Goal: Transaction & Acquisition: Purchase product/service

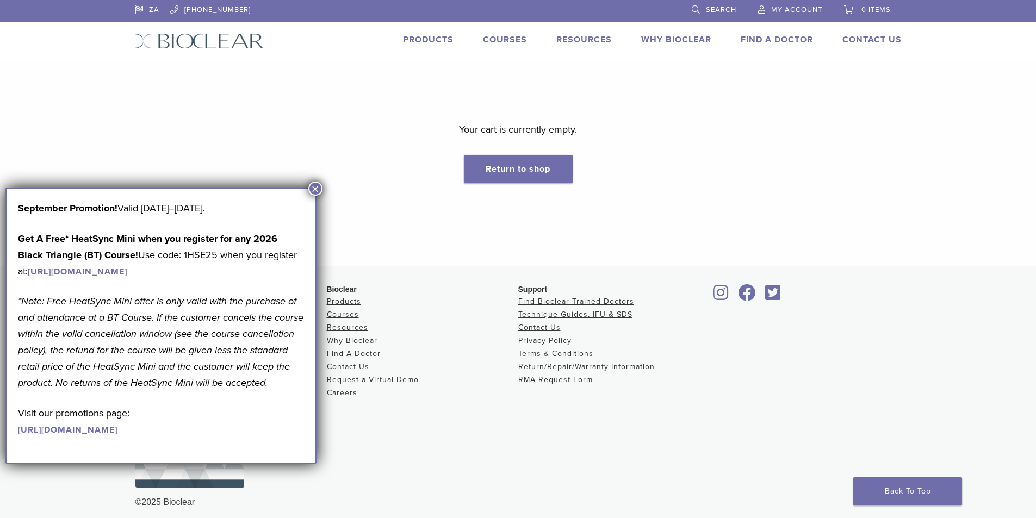
click at [318, 191] on button "×" at bounding box center [315, 189] width 14 height 14
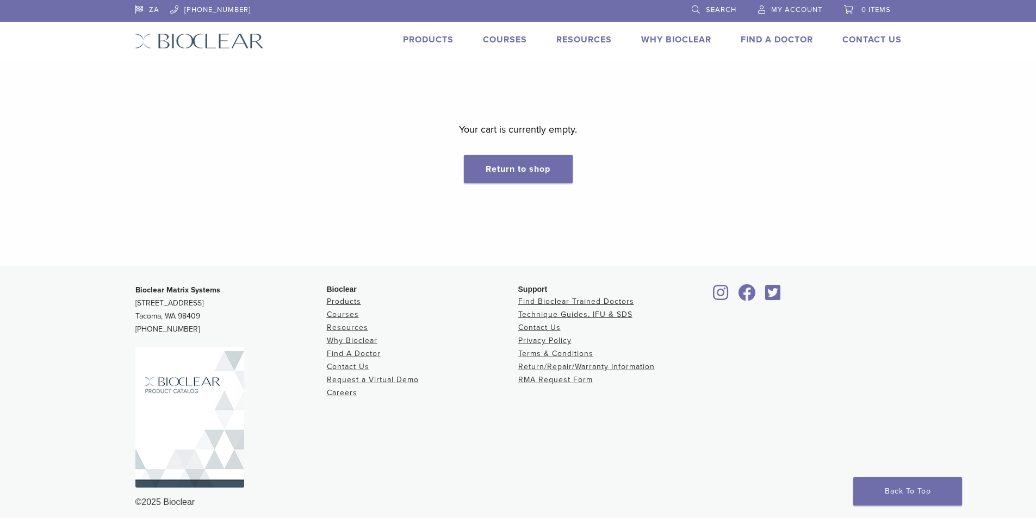
click at [430, 39] on link "Products" at bounding box center [428, 39] width 51 height 11
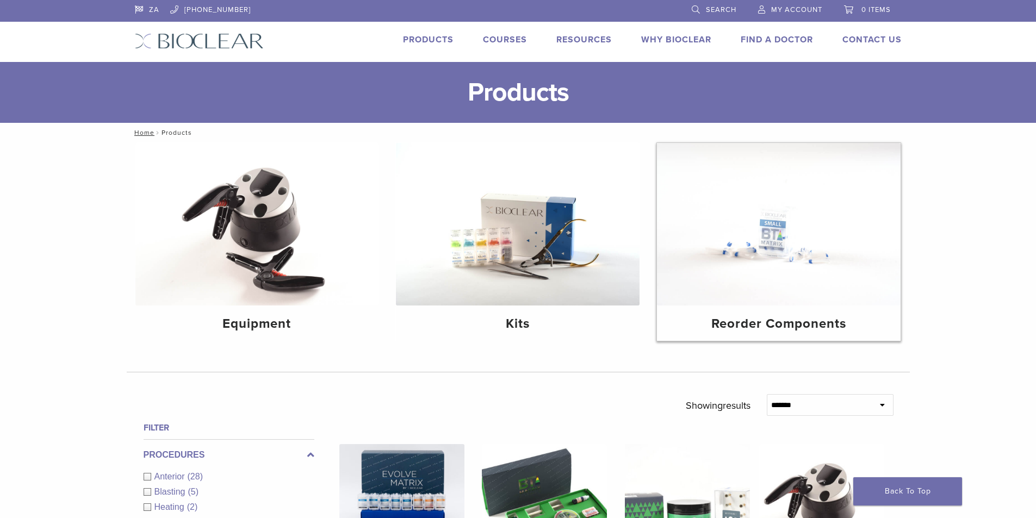
click at [725, 225] on img at bounding box center [779, 224] width 244 height 163
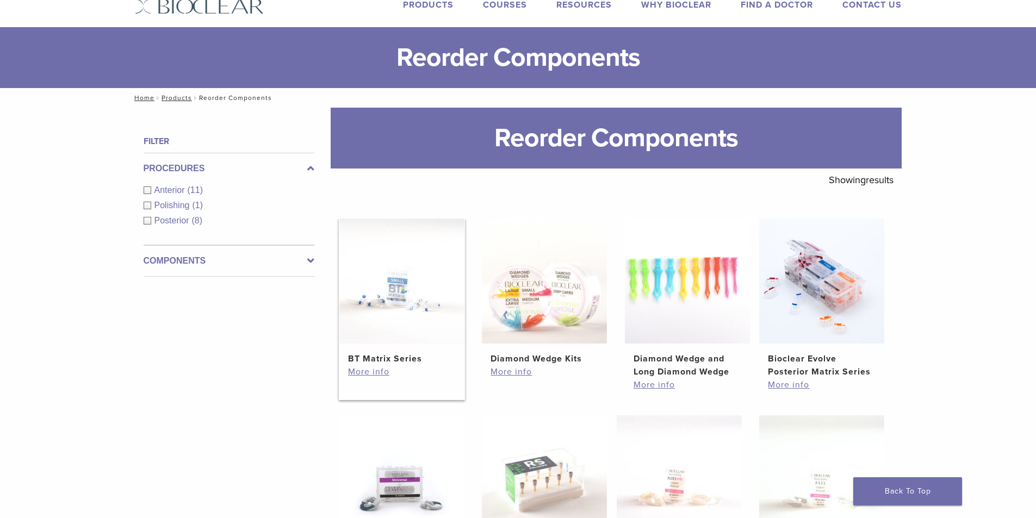
scroll to position [54, 0]
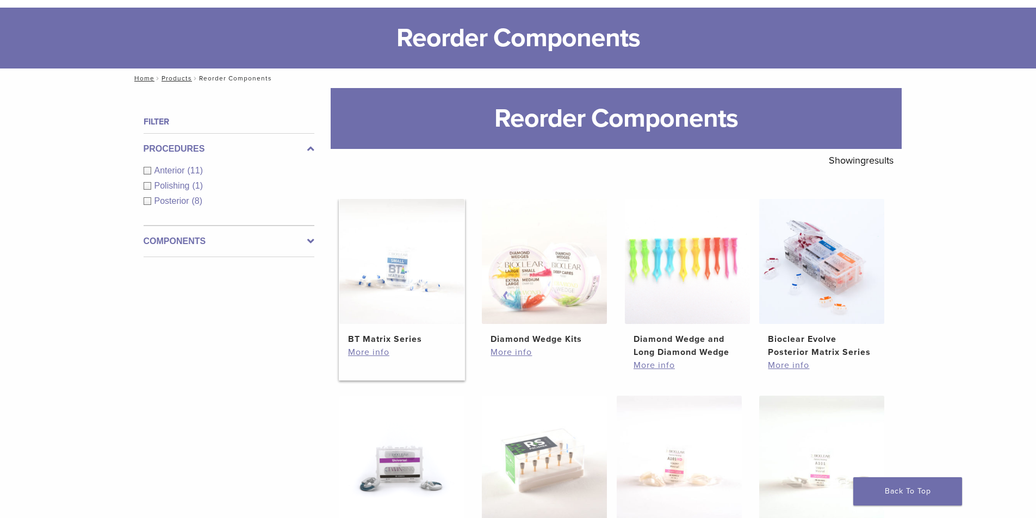
click at [430, 279] on img at bounding box center [401, 261] width 125 height 125
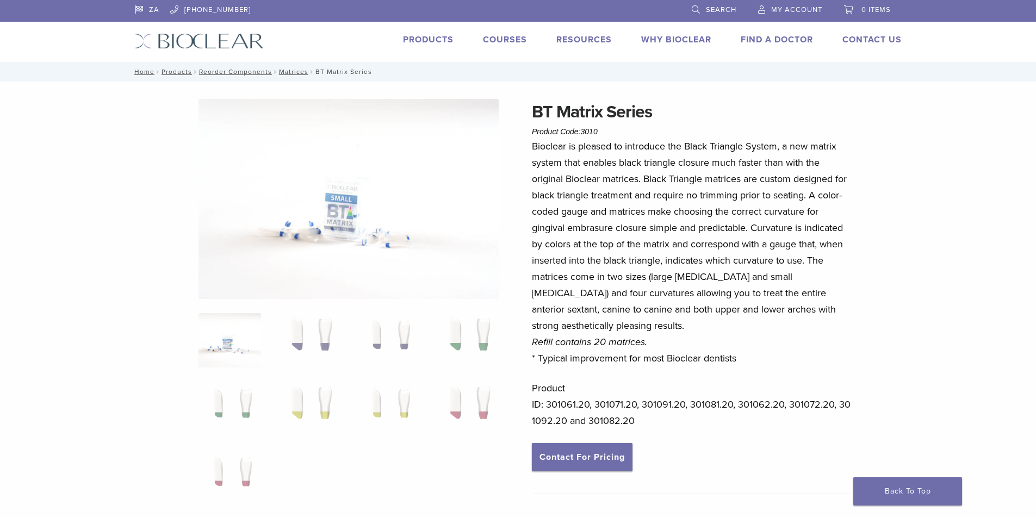
click at [795, 3] on link "My Account" at bounding box center [790, 8] width 64 height 16
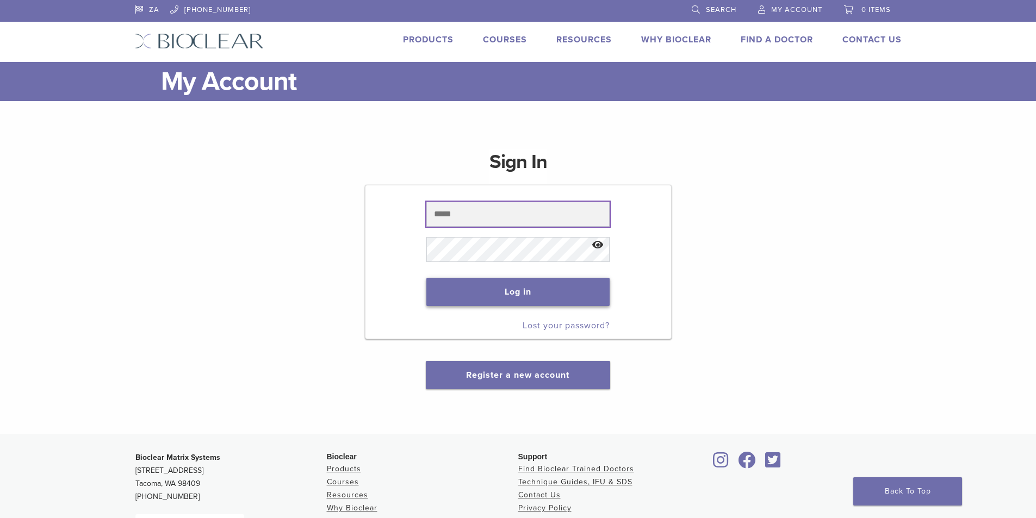
type input "**********"
click at [573, 298] on button "Log in" at bounding box center [517, 292] width 183 height 28
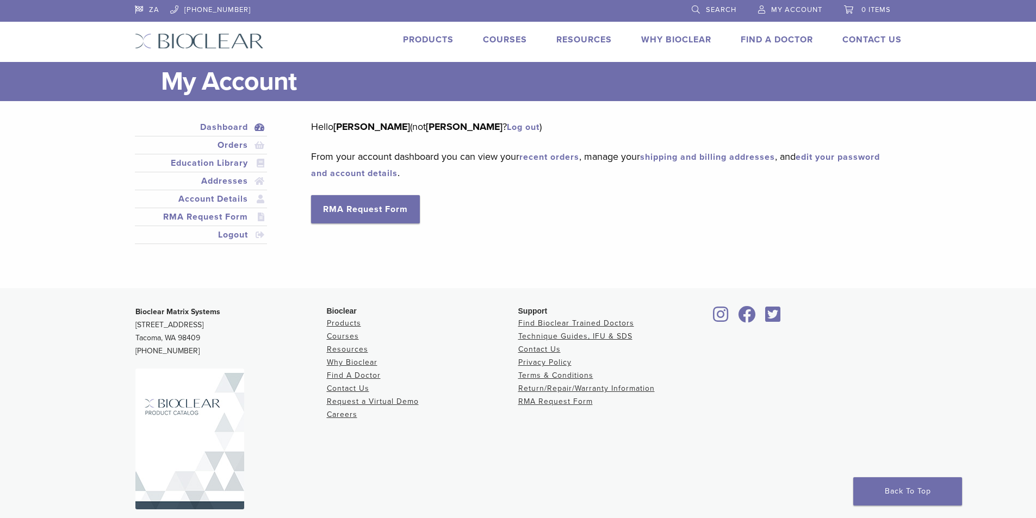
click at [423, 42] on link "Products" at bounding box center [428, 39] width 51 height 11
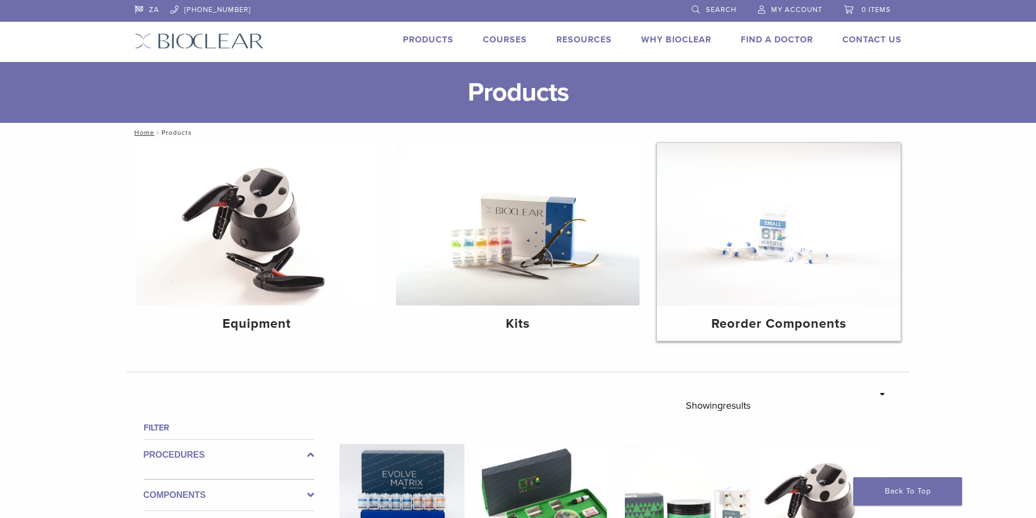
click at [803, 196] on img at bounding box center [779, 224] width 244 height 163
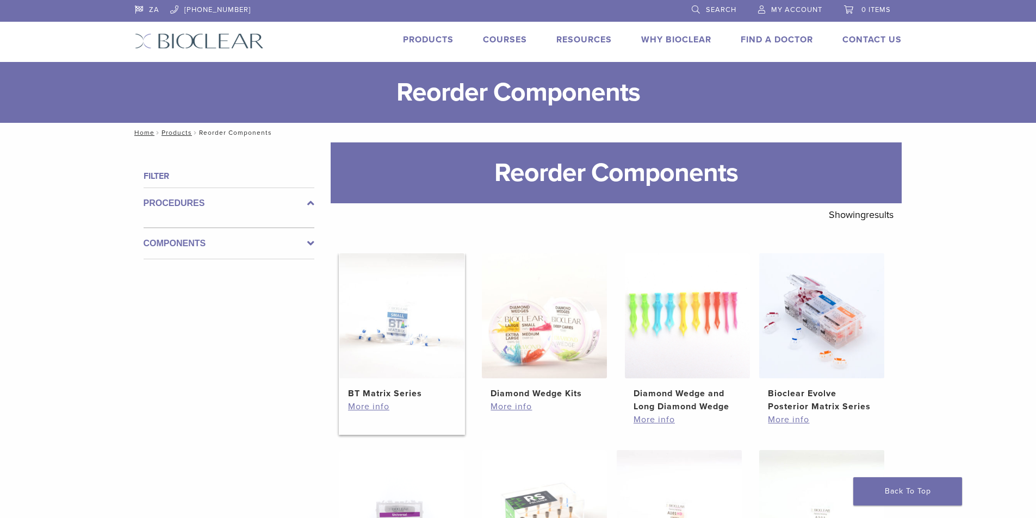
click at [426, 311] on img at bounding box center [401, 315] width 125 height 125
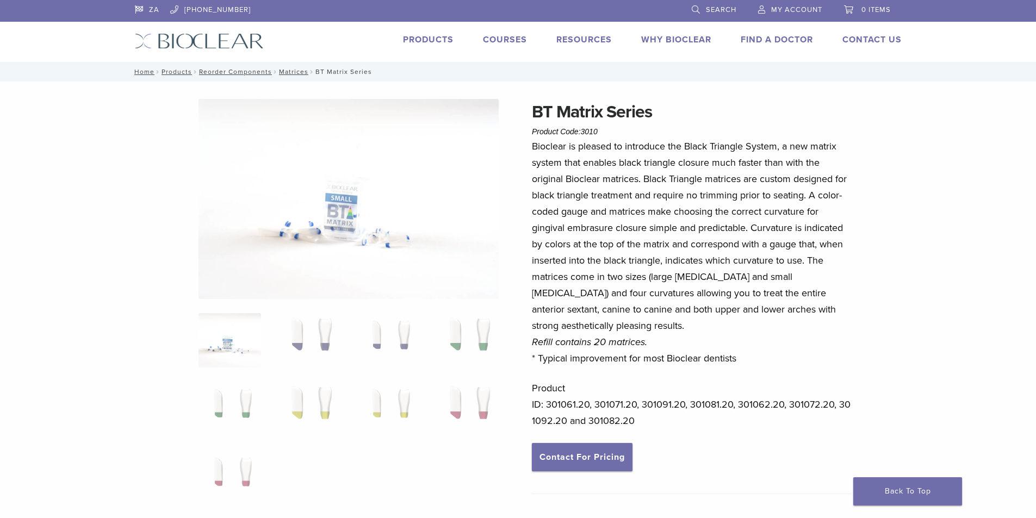
click at [435, 40] on link "Products" at bounding box center [428, 39] width 51 height 11
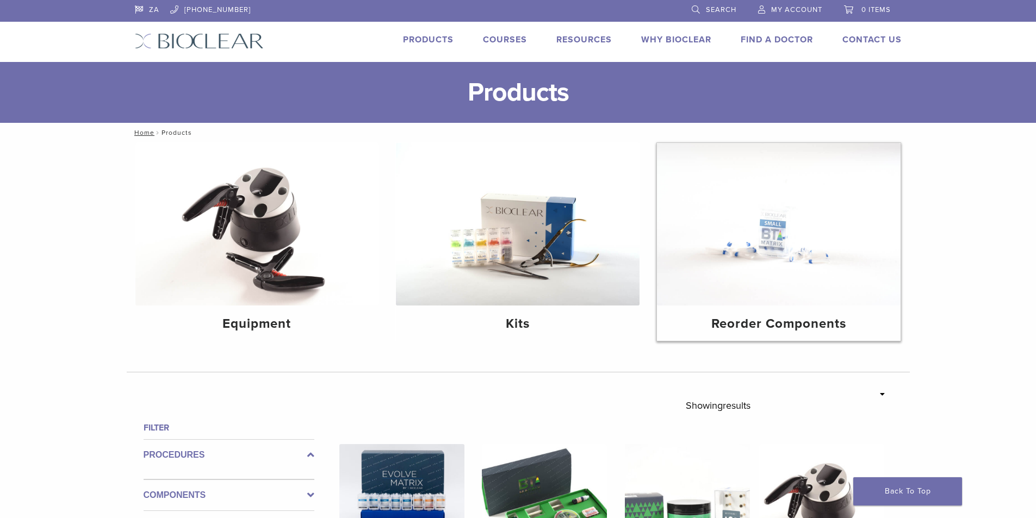
click at [793, 220] on img at bounding box center [779, 224] width 244 height 163
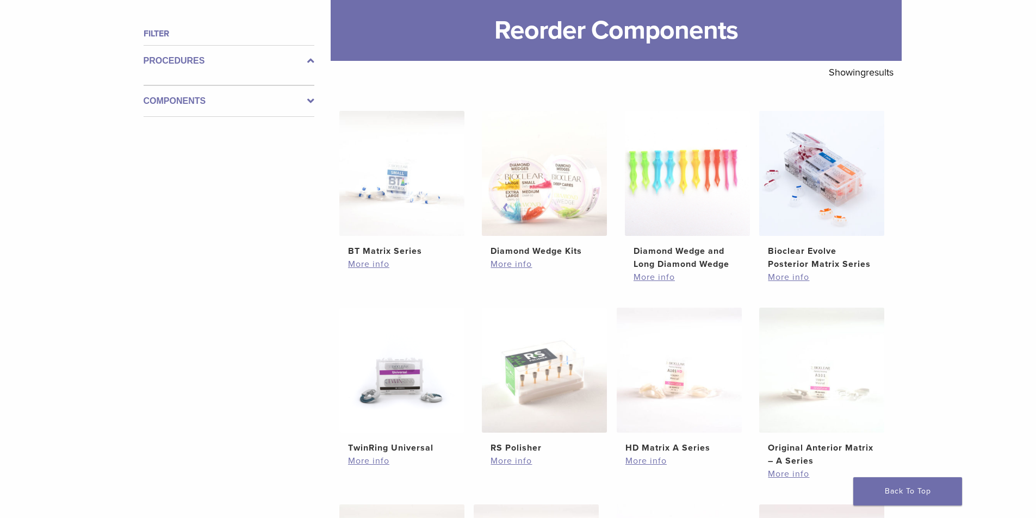
scroll to position [97, 0]
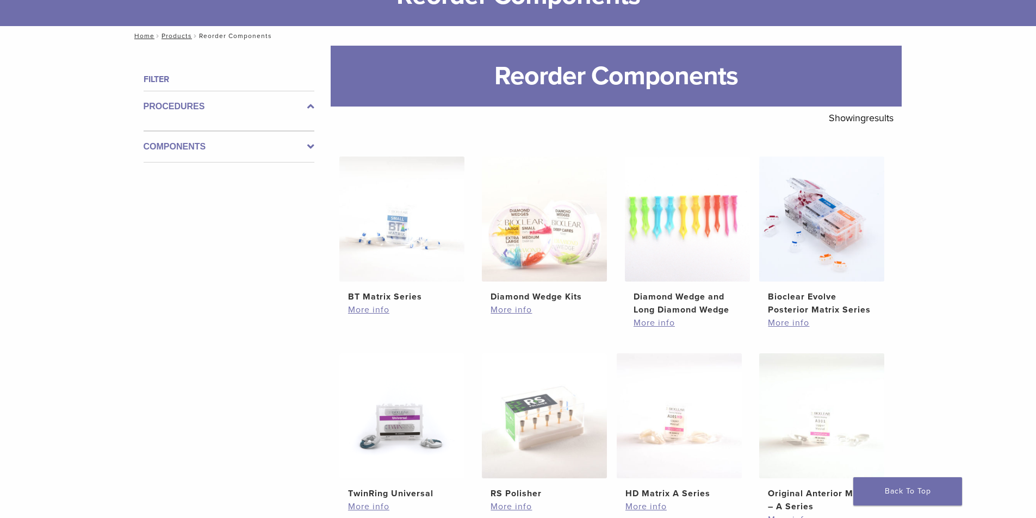
click at [197, 106] on label "Procedures" at bounding box center [229, 106] width 171 height 13
click at [395, 228] on img at bounding box center [401, 219] width 125 height 125
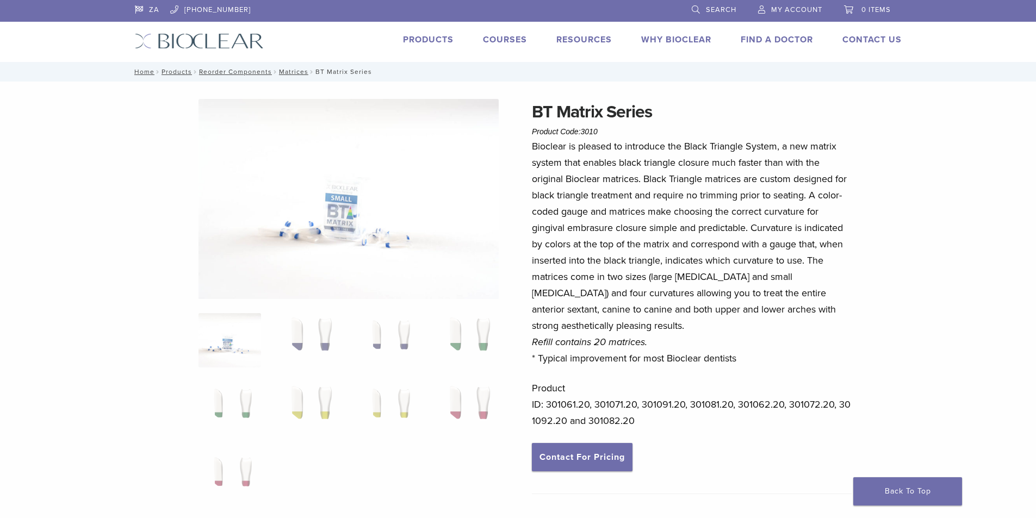
drag, startPoint x: 641, startPoint y: 481, endPoint x: 631, endPoint y: 469, distance: 16.2
click at [640, 481] on div "BT Matrix Series Product Code: 3010 $ 117.60 Bioclear is pleased to introduce t…" at bounding box center [692, 325] width 320 height 452
click at [623, 458] on link "Contact For Pricing" at bounding box center [582, 457] width 101 height 28
click at [782, 8] on span "My Account" at bounding box center [796, 9] width 51 height 9
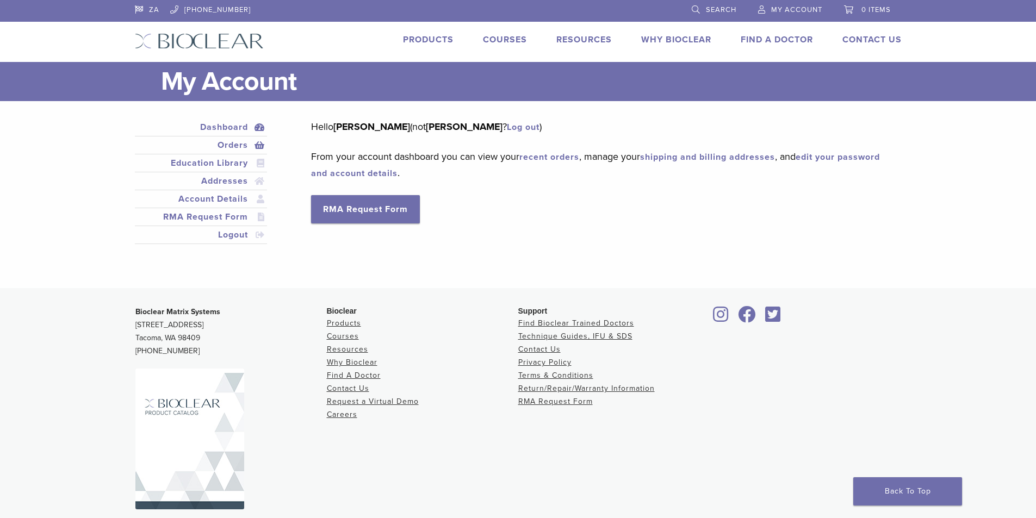
click at [226, 144] on link "Orders" at bounding box center [201, 145] width 128 height 13
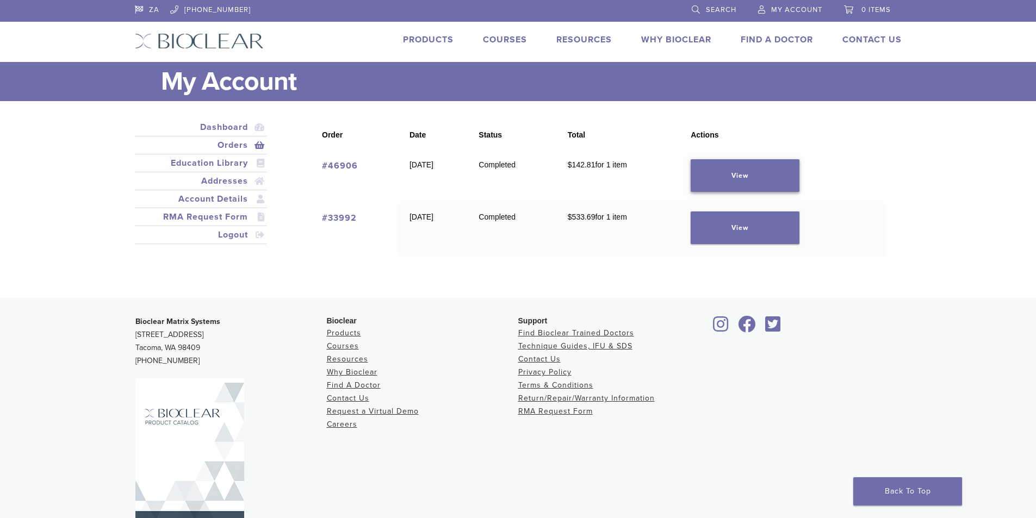
click at [747, 175] on link "View" at bounding box center [745, 175] width 109 height 33
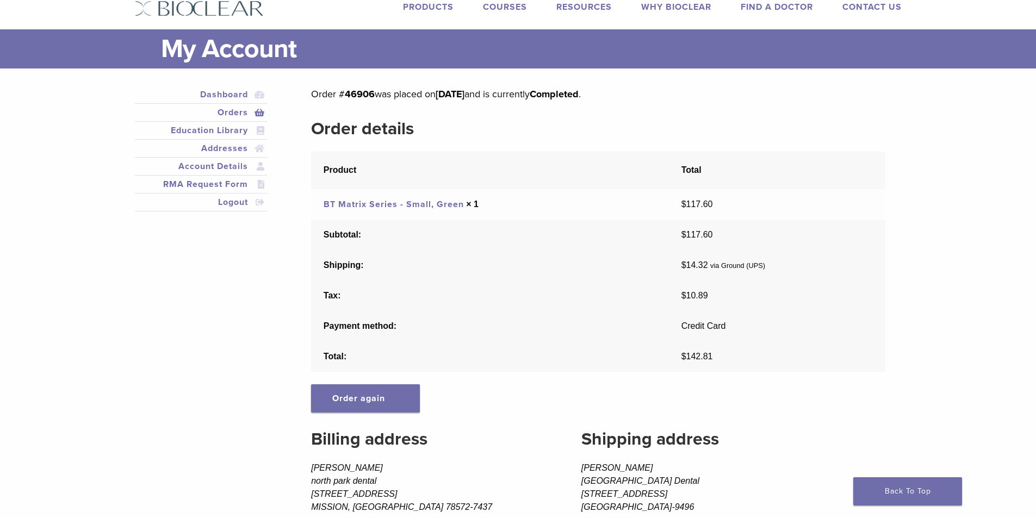
scroll to position [54, 0]
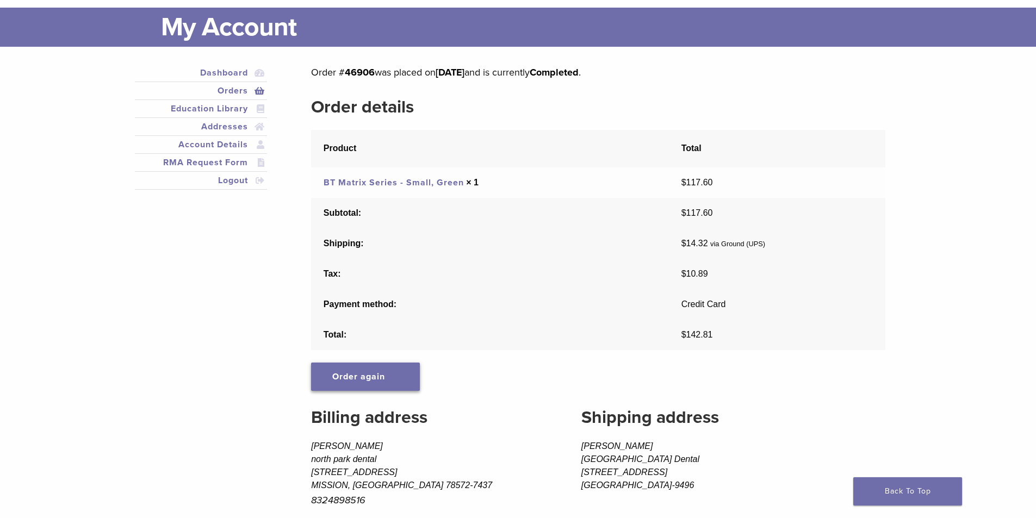
click at [375, 369] on link "Order again" at bounding box center [365, 377] width 109 height 28
click at [366, 377] on link "Order again" at bounding box center [365, 377] width 109 height 28
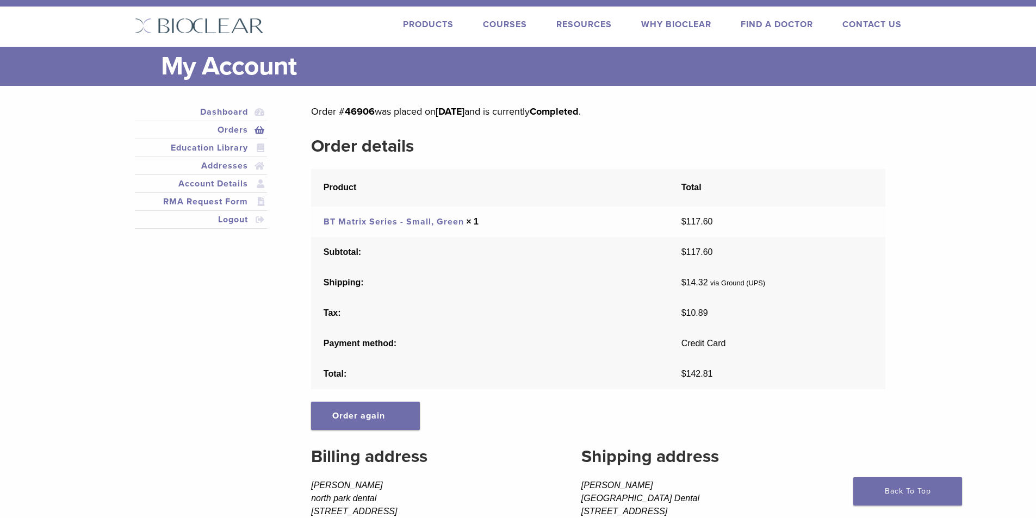
scroll to position [12, 0]
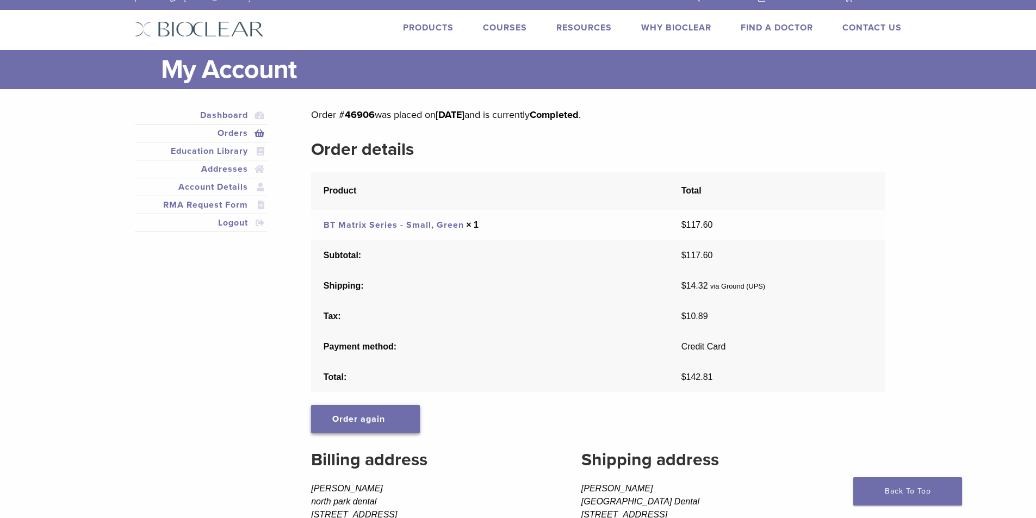
click at [407, 409] on link "Order again" at bounding box center [365, 419] width 109 height 28
click at [423, 225] on link "BT Matrix Series - Small, Green" at bounding box center [394, 225] width 140 height 11
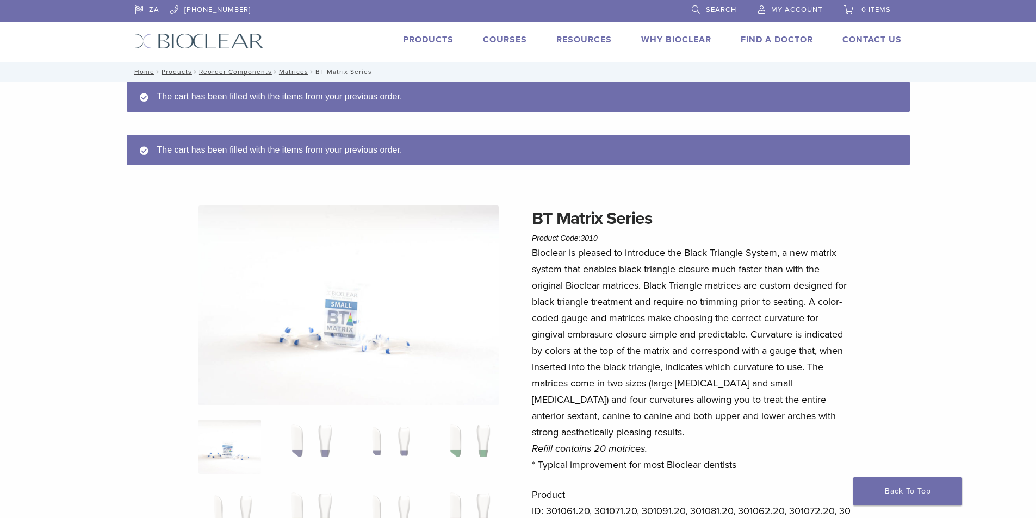
click at [423, 39] on link "Products" at bounding box center [428, 39] width 51 height 11
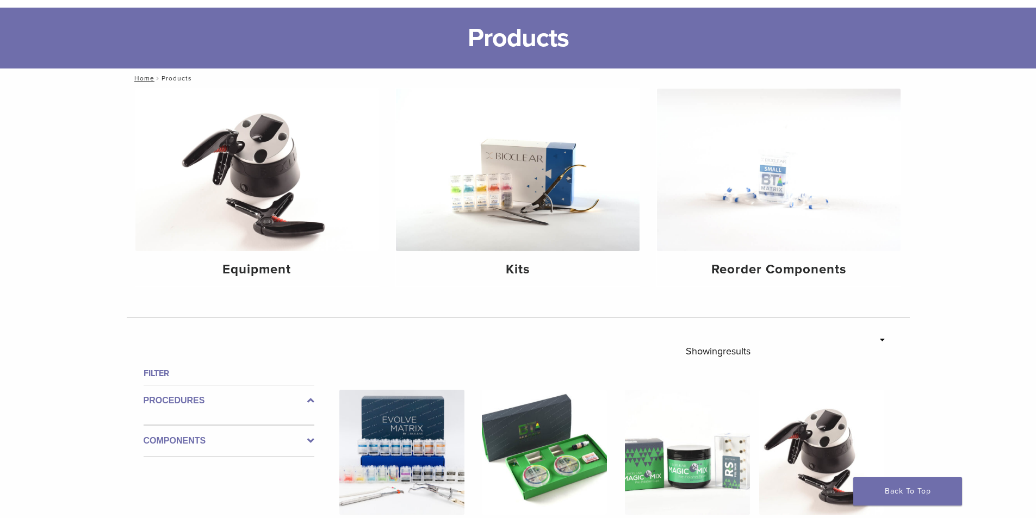
scroll to position [163, 0]
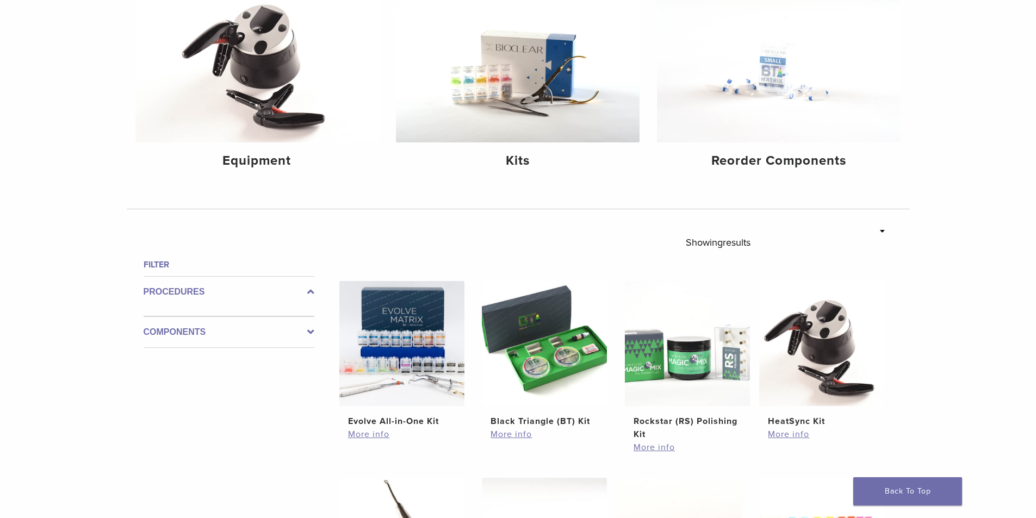
click at [314, 286] on icon at bounding box center [310, 292] width 7 height 13
click at [234, 104] on img at bounding box center [257, 61] width 244 height 163
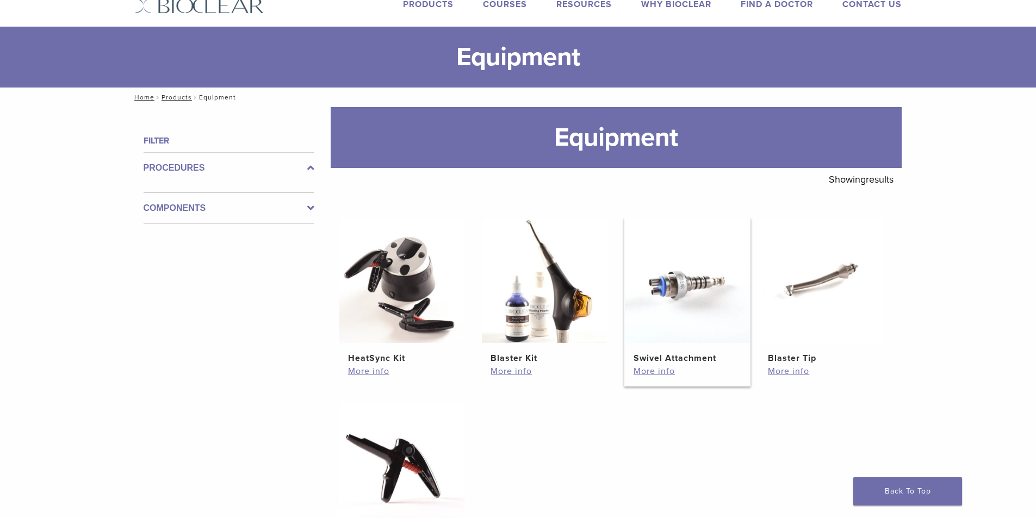
scroll to position [54, 0]
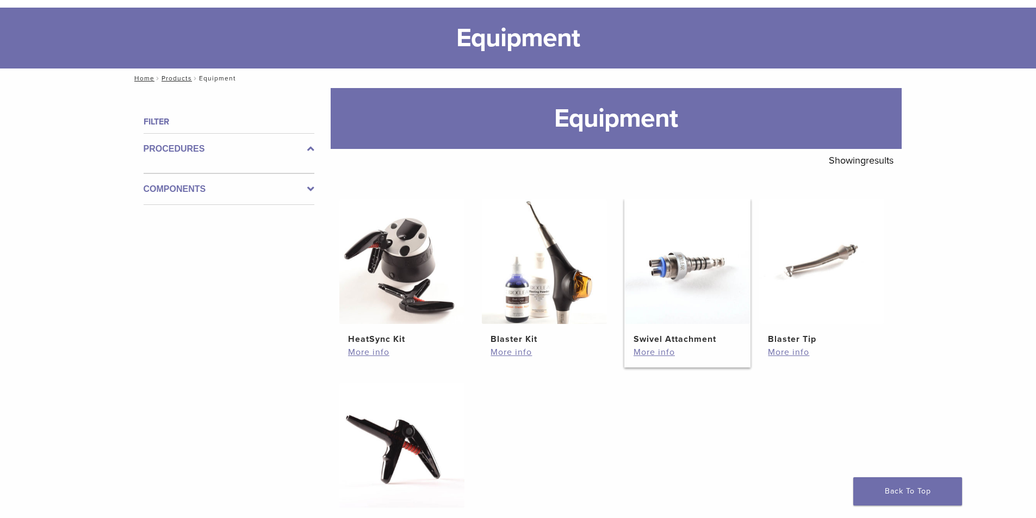
click at [662, 314] on img at bounding box center [687, 261] width 125 height 125
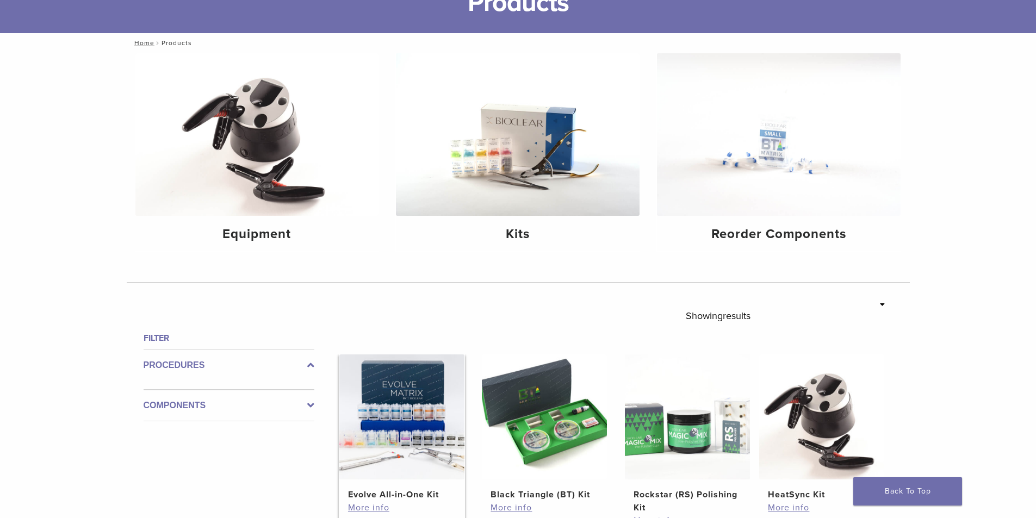
scroll to position [109, 0]
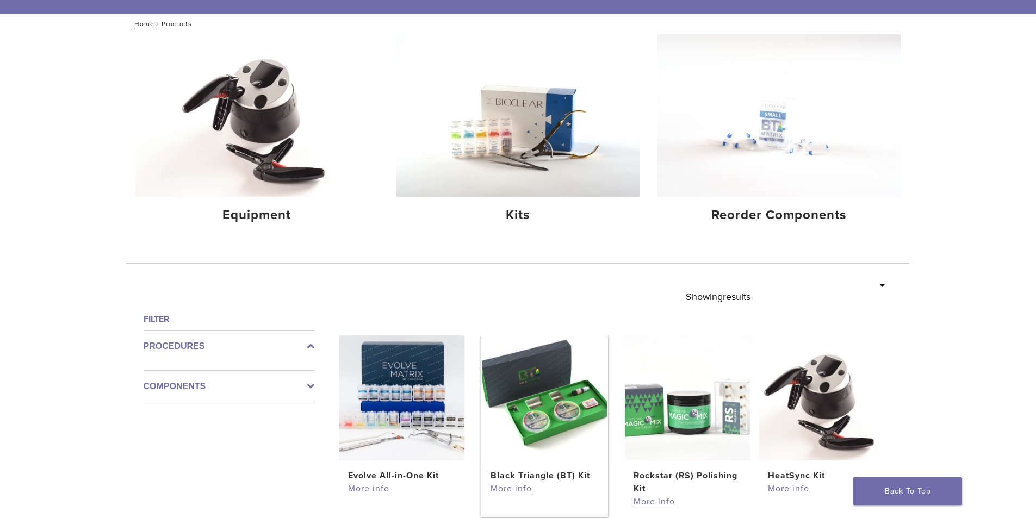
click at [519, 379] on img at bounding box center [544, 398] width 125 height 125
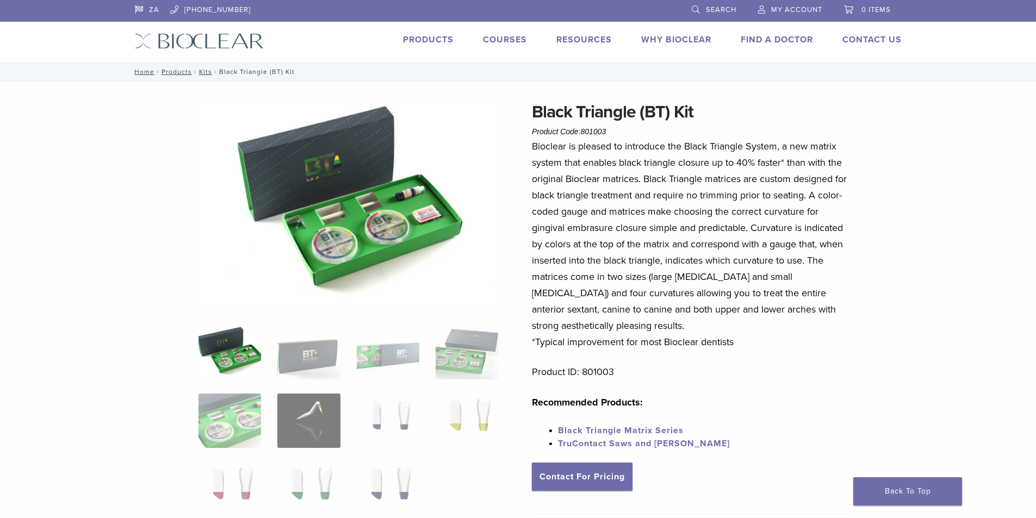
click at [626, 425] on link "Black Triangle Matrix Series" at bounding box center [621, 430] width 126 height 11
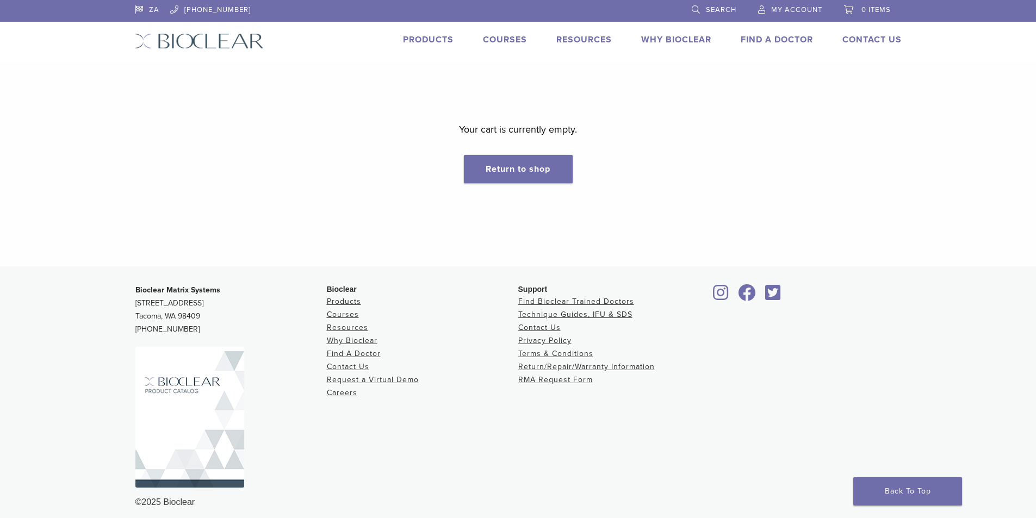
click at [787, 9] on span "My Account" at bounding box center [796, 9] width 51 height 9
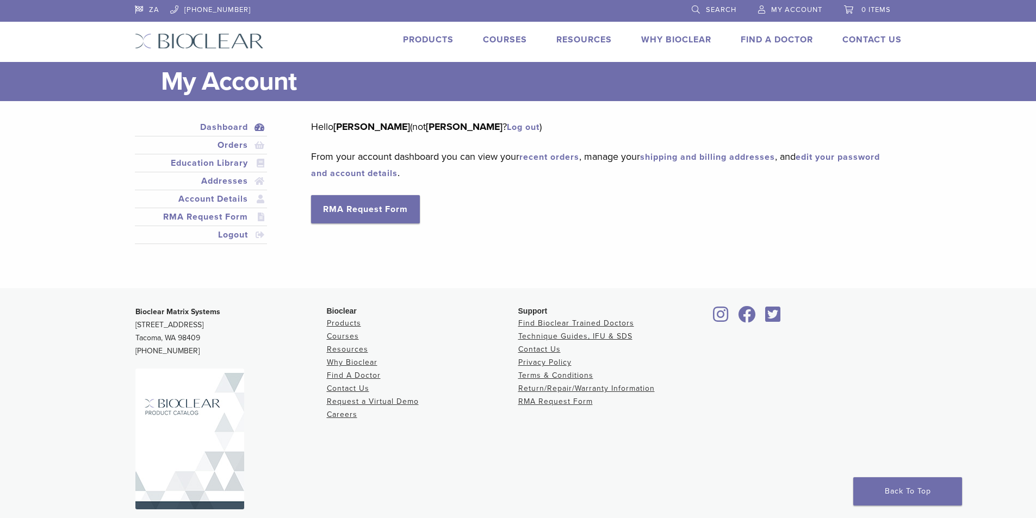
click at [556, 158] on link "recent orders" at bounding box center [549, 157] width 60 height 11
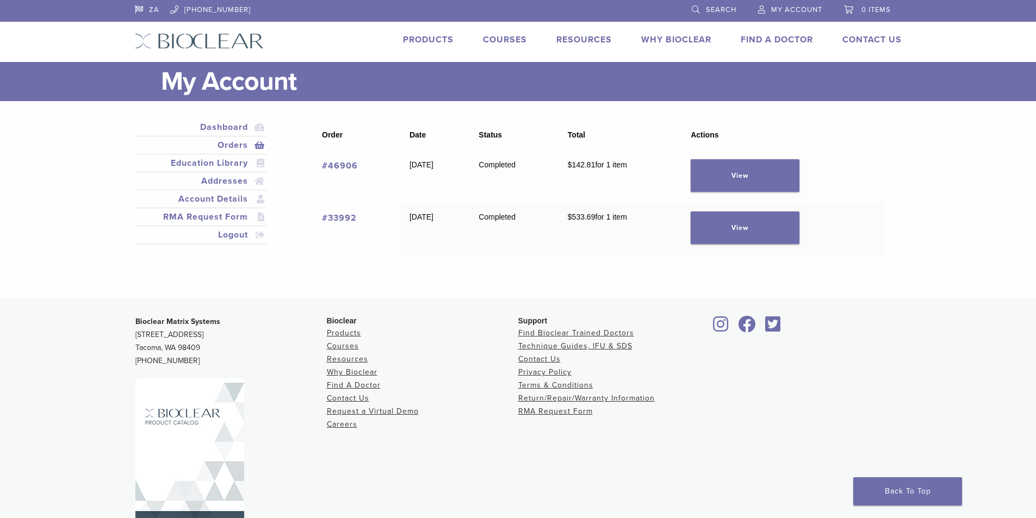
click at [339, 165] on link "#46906" at bounding box center [340, 165] width 36 height 11
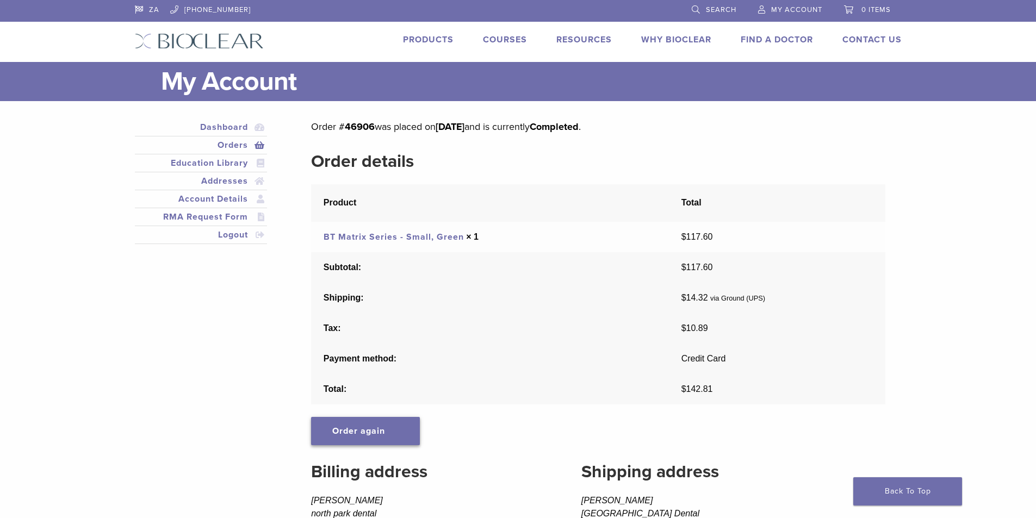
click at [391, 427] on link "Order again" at bounding box center [365, 431] width 109 height 28
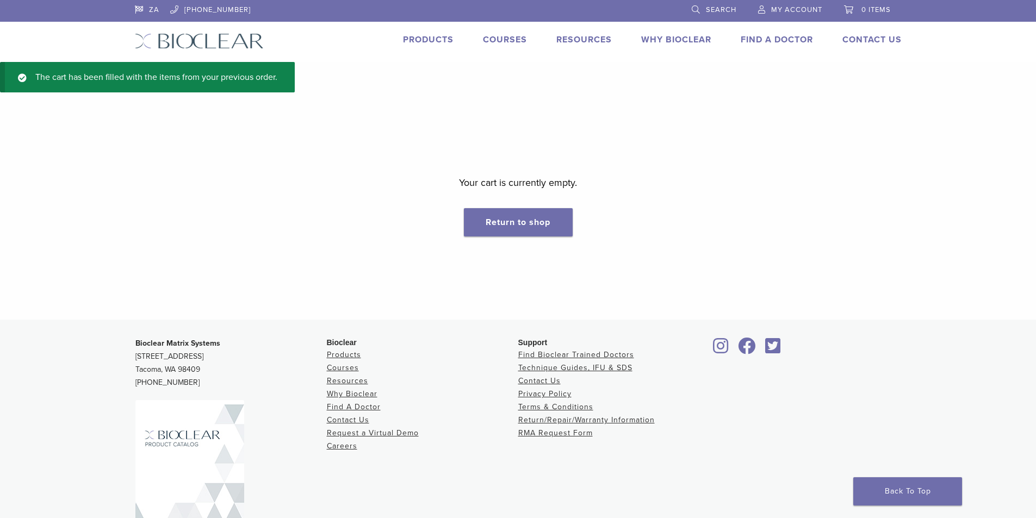
click at [778, 10] on span "My Account" at bounding box center [796, 9] width 51 height 9
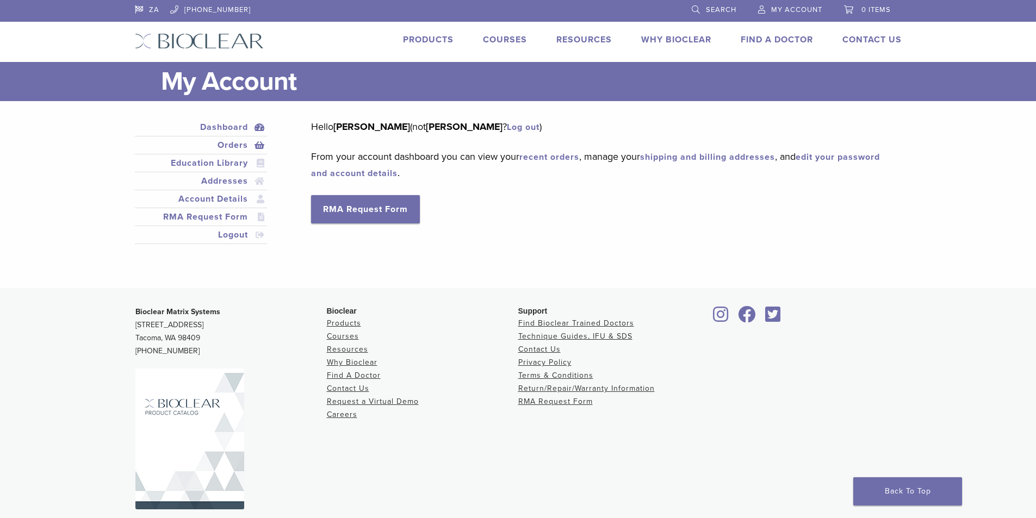
click at [237, 147] on link "Orders" at bounding box center [201, 145] width 128 height 13
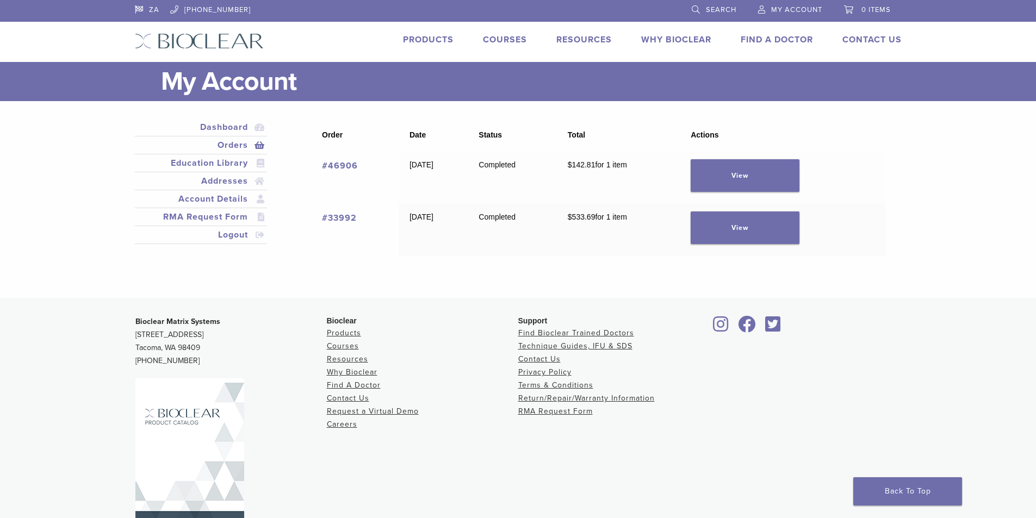
click at [352, 217] on link "#33992" at bounding box center [339, 218] width 35 height 11
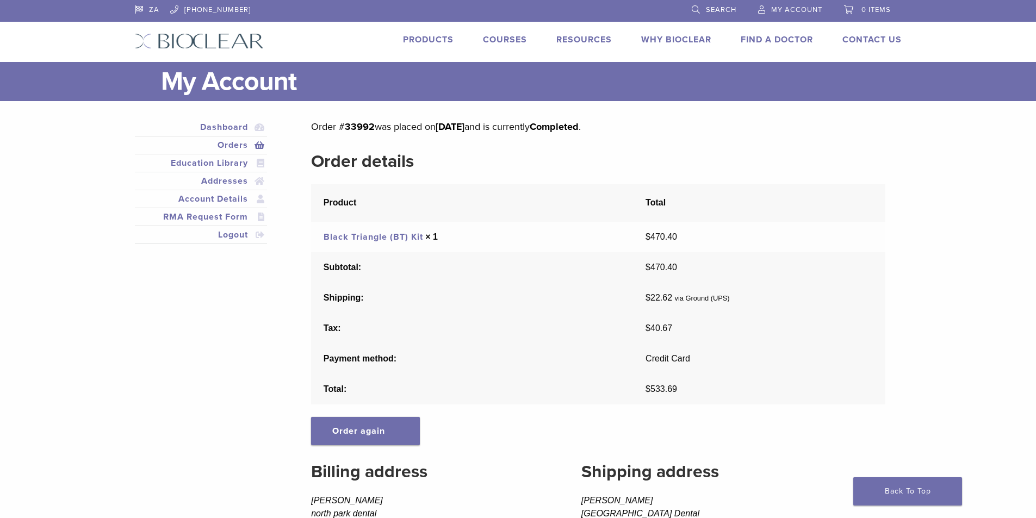
click at [235, 139] on link "Orders" at bounding box center [201, 145] width 128 height 13
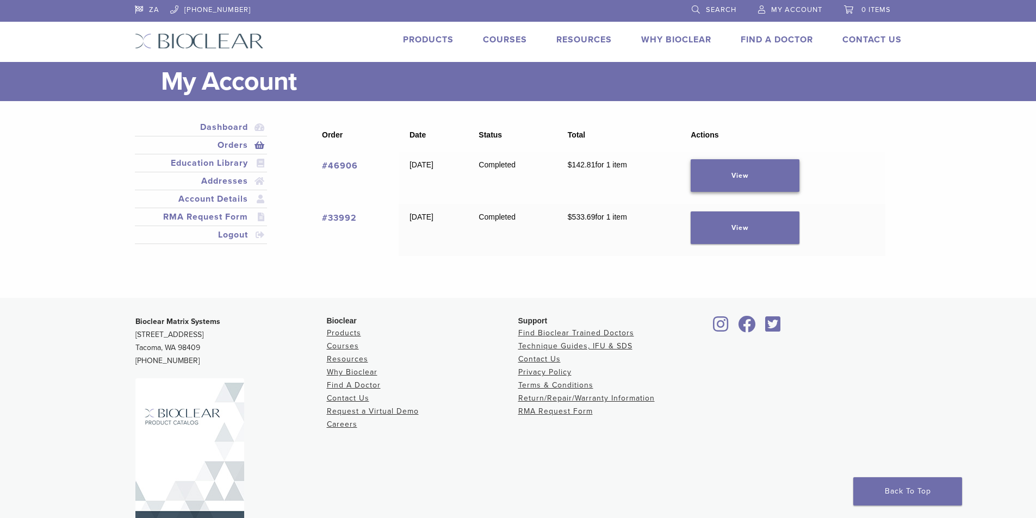
click at [720, 176] on link "View" at bounding box center [745, 175] width 109 height 33
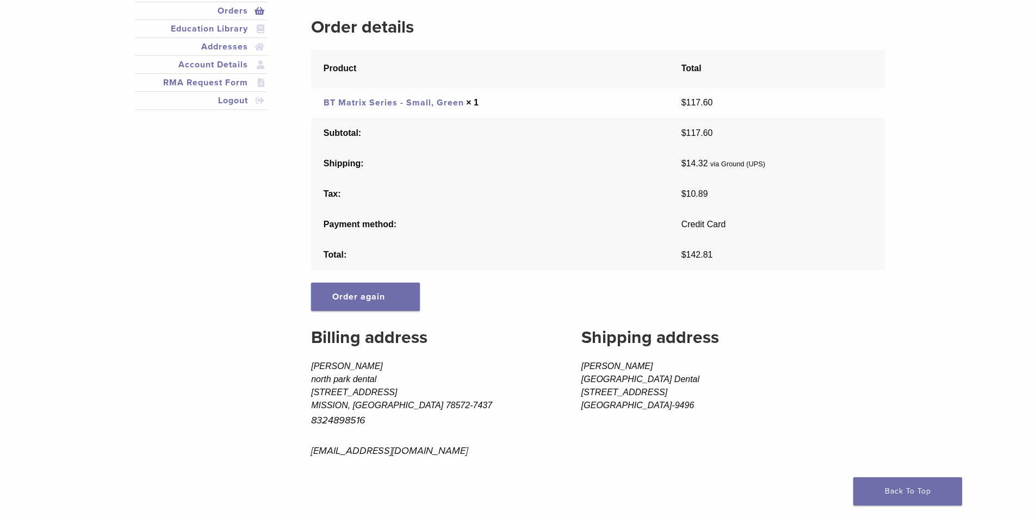
scroll to position [144, 0]
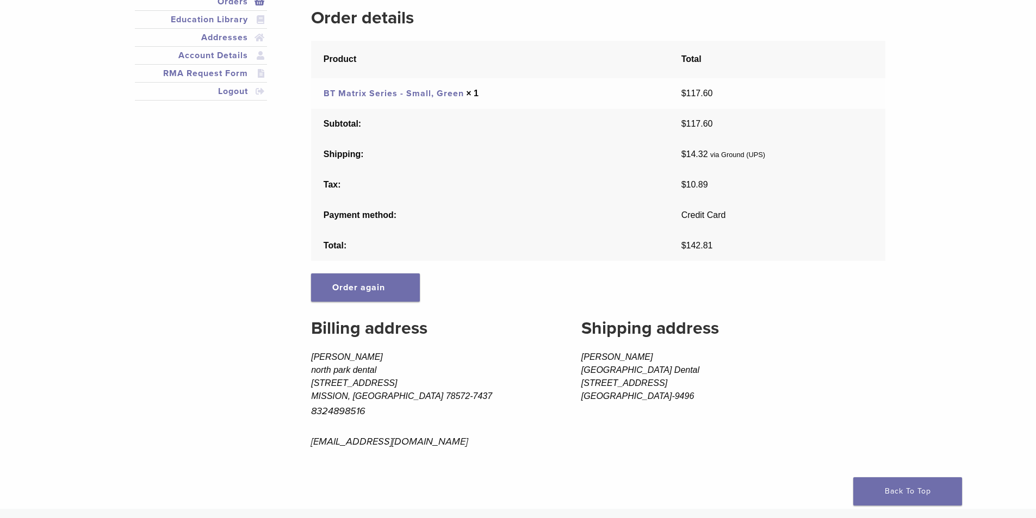
click at [451, 89] on link "BT Matrix Series - Small, Green" at bounding box center [394, 93] width 140 height 11
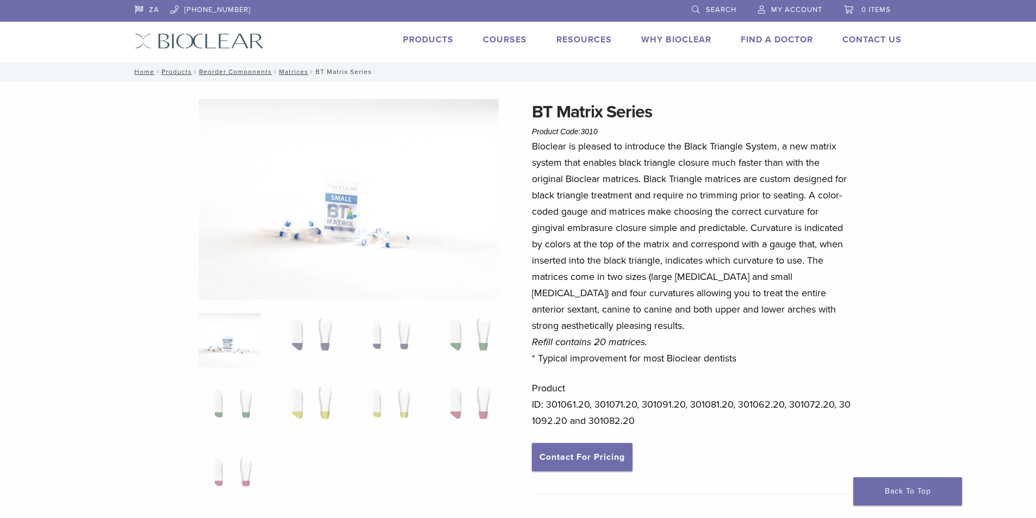
click at [418, 39] on link "Products" at bounding box center [428, 39] width 51 height 11
